Goal: Task Accomplishment & Management: Complete application form

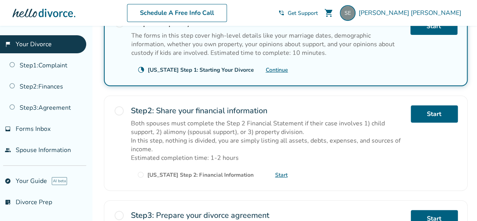
scroll to position [179, 0]
click at [281, 171] on link "Start" at bounding box center [281, 174] width 13 height 7
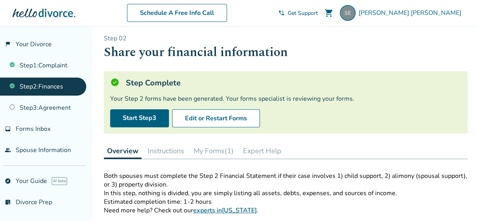
scroll to position [2, 0]
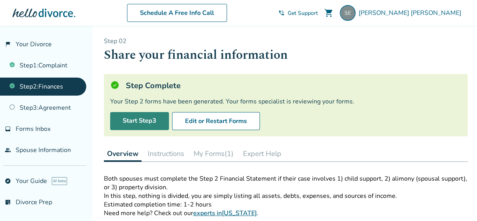
click at [142, 118] on link "Start Step 3" at bounding box center [139, 121] width 59 height 18
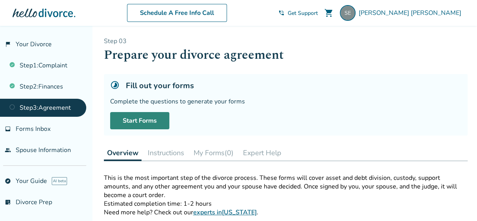
click at [147, 123] on link "Start Forms" at bounding box center [139, 120] width 59 height 17
